Goal: Transaction & Acquisition: Book appointment/travel/reservation

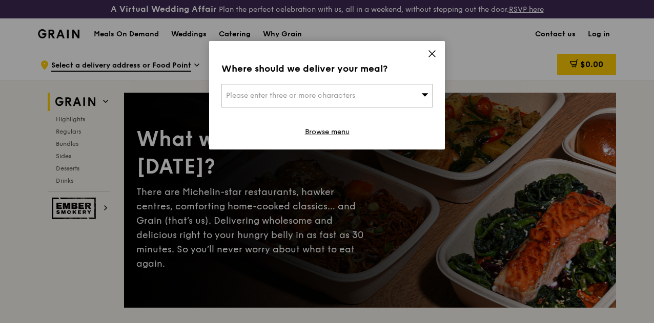
click at [431, 50] on icon at bounding box center [431, 53] width 9 height 9
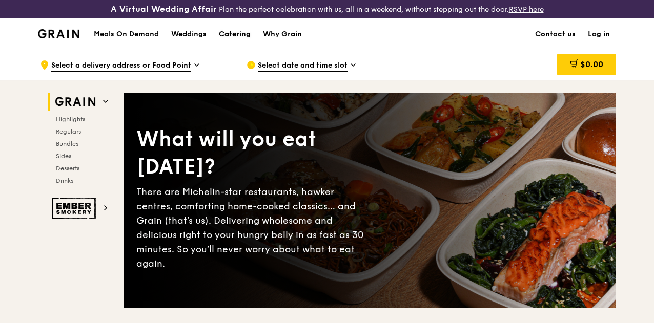
click at [225, 41] on div "Catering" at bounding box center [235, 34] width 32 height 31
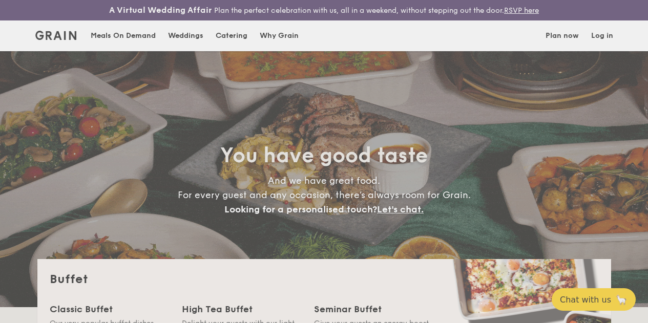
select select
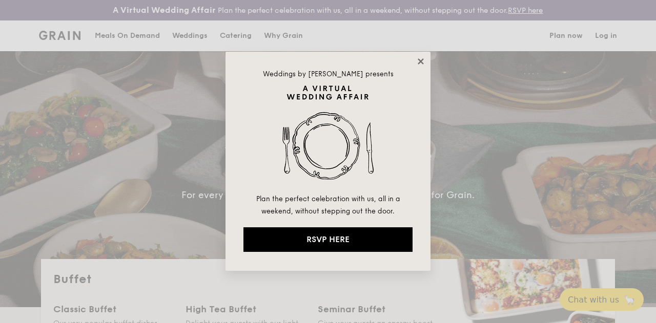
click at [421, 60] on icon at bounding box center [421, 61] width 6 height 6
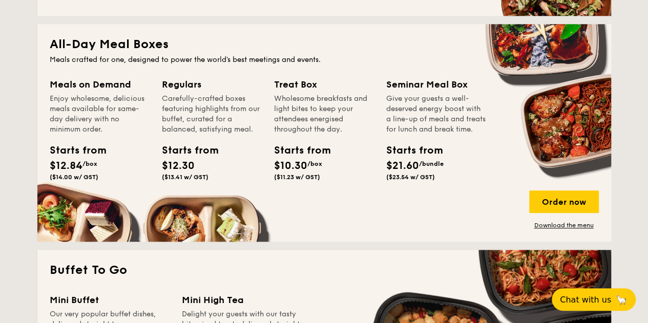
scroll to position [307, 0]
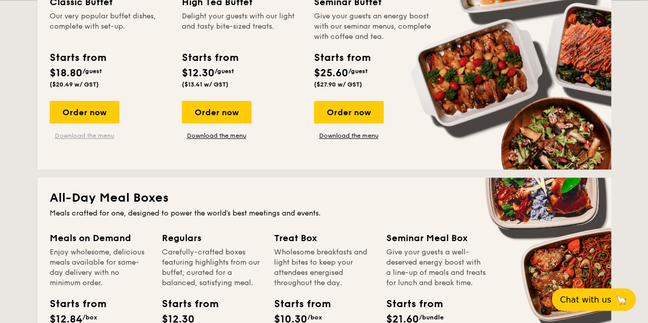
click at [96, 140] on link "Download the menu" at bounding box center [85, 136] width 70 height 8
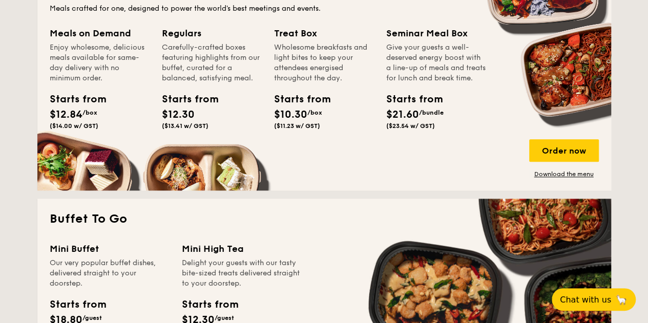
scroll to position [717, 0]
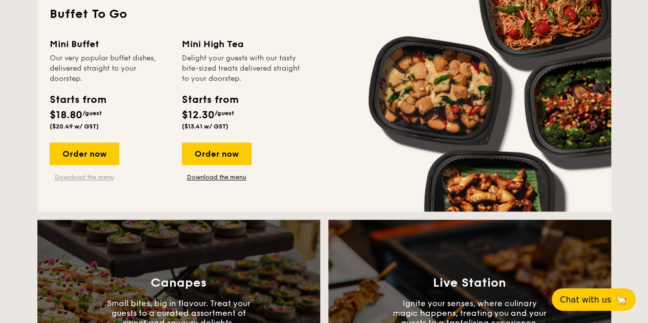
click at [101, 181] on link "Download the menu" at bounding box center [85, 177] width 70 height 8
drag, startPoint x: 504, startPoint y: 90, endPoint x: 555, endPoint y: 24, distance: 83.2
click at [504, 90] on div "Mini Buffet Our very popular buffet dishes, delivered straight to your doorstep…" at bounding box center [324, 118] width 549 height 162
